Goal: Information Seeking & Learning: Learn about a topic

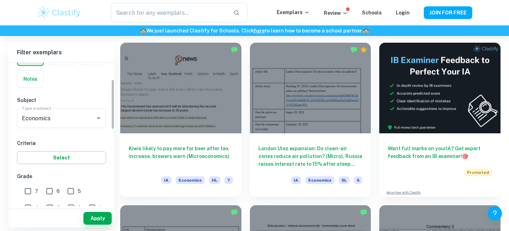
scroll to position [48, 0]
click at [52, 124] on div "Economics Type a subject" at bounding box center [61, 118] width 89 height 20
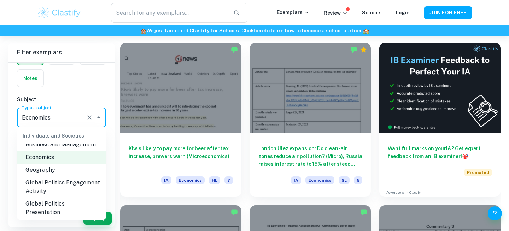
scroll to position [709, 0]
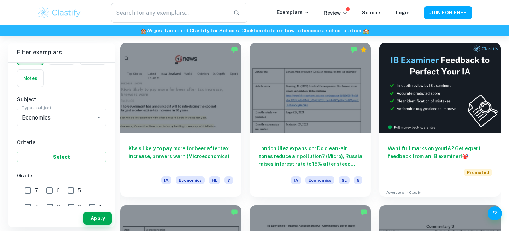
click at [81, 92] on div "[GEOGRAPHIC_DATA] Category IA EE TOK Notes Subject Type a subject Economics Typ…" at bounding box center [61, 218] width 106 height 409
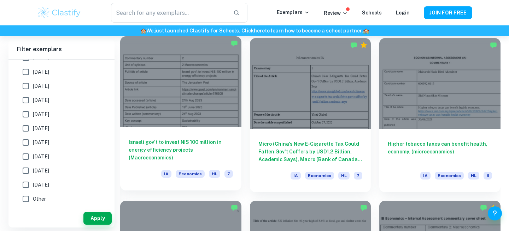
scroll to position [1675, 0]
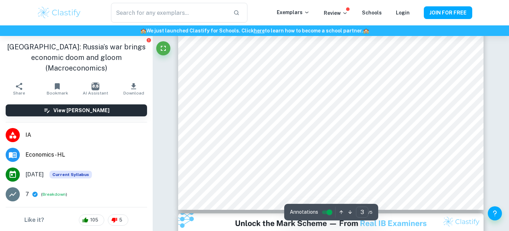
scroll to position [884, 0]
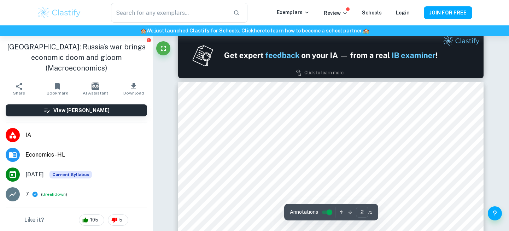
type input "1"
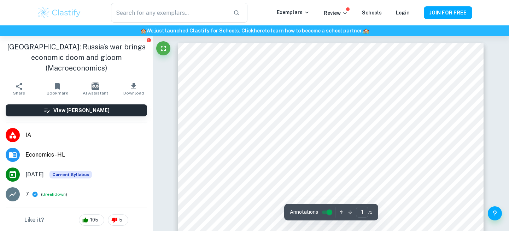
scroll to position [0, 0]
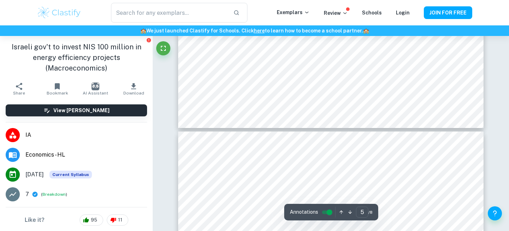
scroll to position [2146, 0]
